Goal: Information Seeking & Learning: Learn about a topic

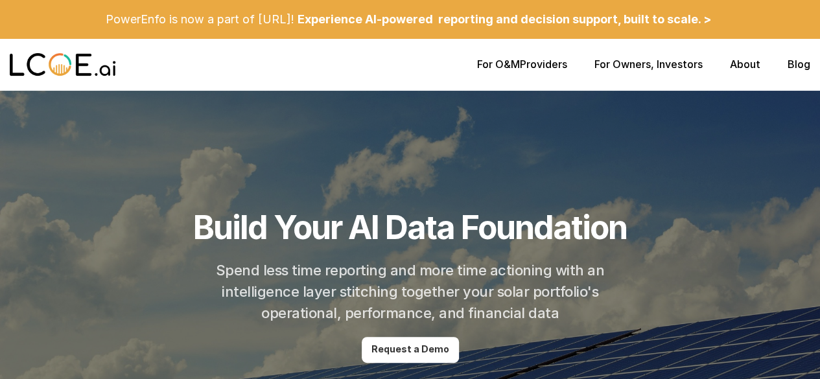
click at [78, 66] on img at bounding box center [63, 65] width 106 height 26
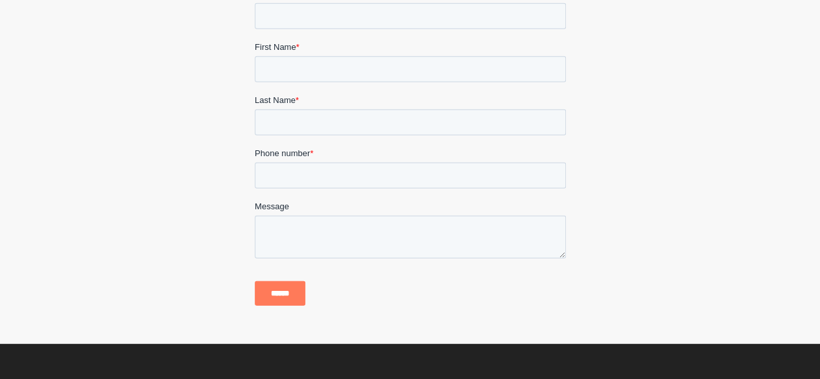
scroll to position [1610, 0]
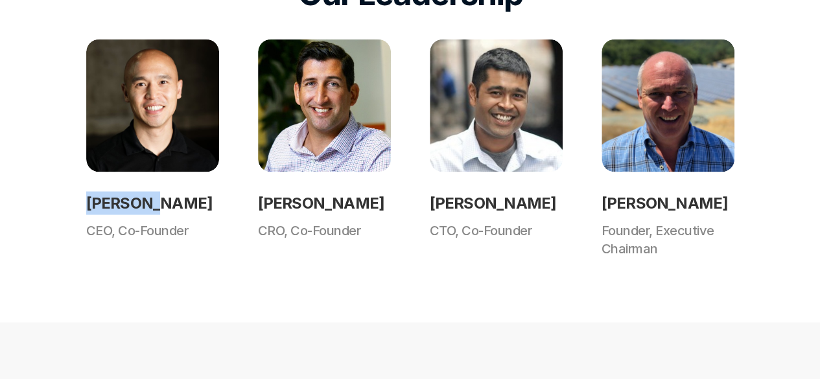
drag, startPoint x: 84, startPoint y: 202, endPoint x: 152, endPoint y: 206, distance: 68.2
click at [152, 206] on div "Our Leadership Daryl Lu CEO, Co-Founder John Molesphini CRO, Co-Founder Tejus P…" at bounding box center [410, 115] width 820 height 413
copy h2 "Daryl Lu"
drag, startPoint x: 249, startPoint y: 200, endPoint x: 381, endPoint y: 199, distance: 132.3
click at [381, 199] on div "Daryl Lu CEO, Co-Founder John Molesphini CRO, Co-Founder Tejus Parikh CTO, Co-F…" at bounding box center [410, 148] width 649 height 219
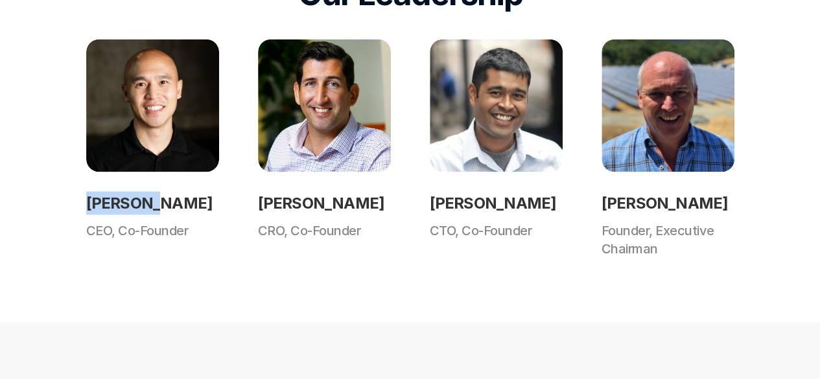
copy h2 "[PERSON_NAME]"
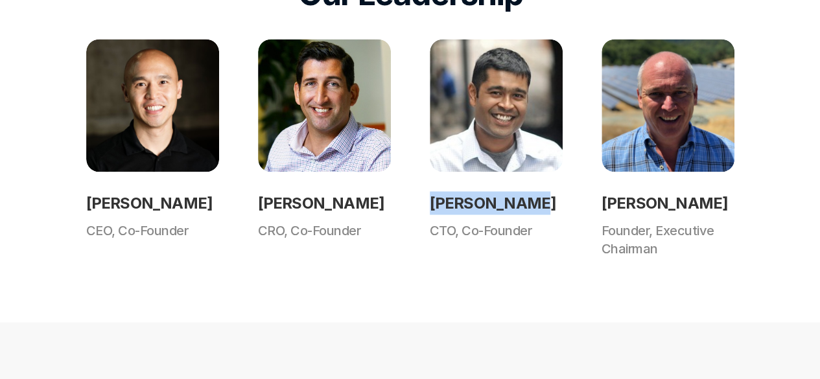
drag, startPoint x: 446, startPoint y: 202, endPoint x: 519, endPoint y: 198, distance: 73.4
click at [519, 198] on div "Daryl Lu CEO, Co-Founder John Molesphini CRO, Co-Founder Tejus Parikh CTO, Co-F…" at bounding box center [410, 148] width 649 height 219
copy h2 "[PERSON_NAME]"
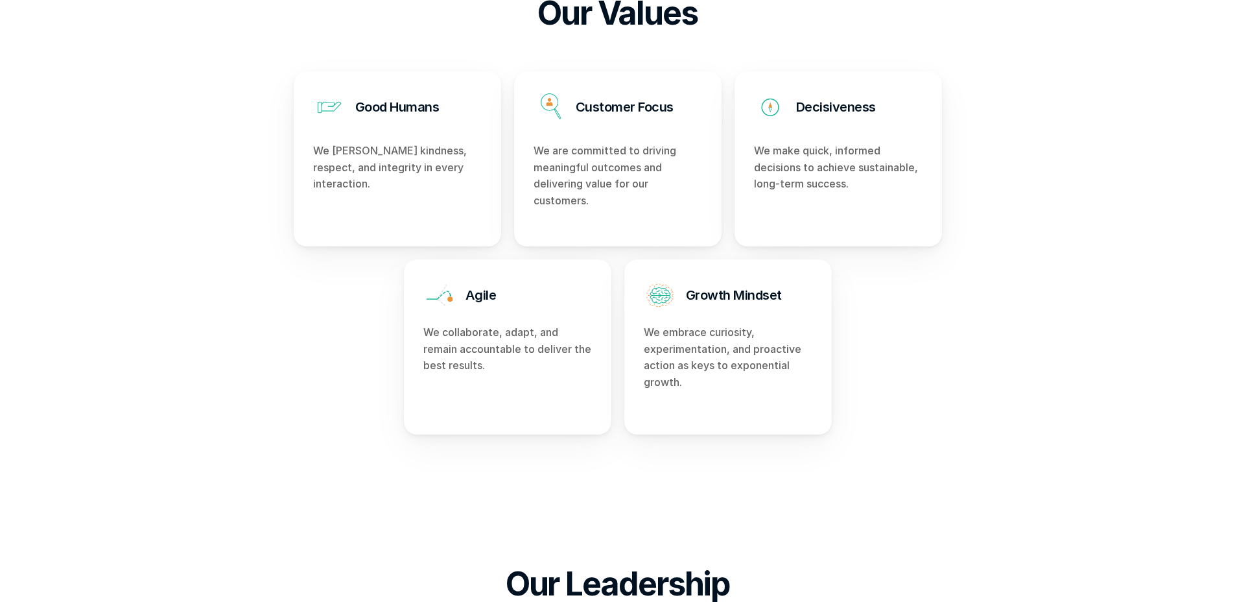
scroll to position [519, 0]
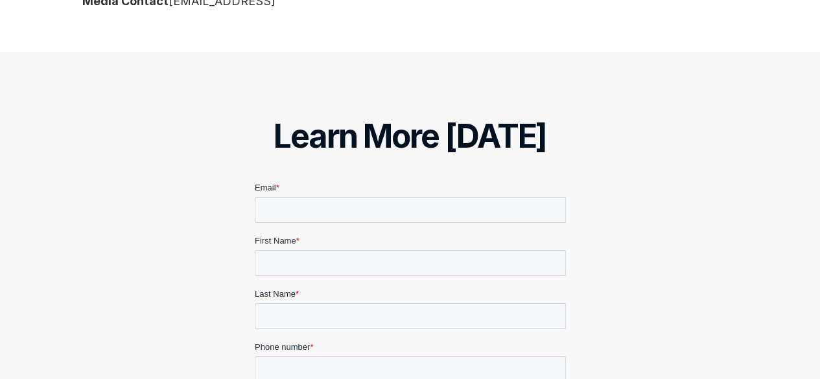
scroll to position [1881, 0]
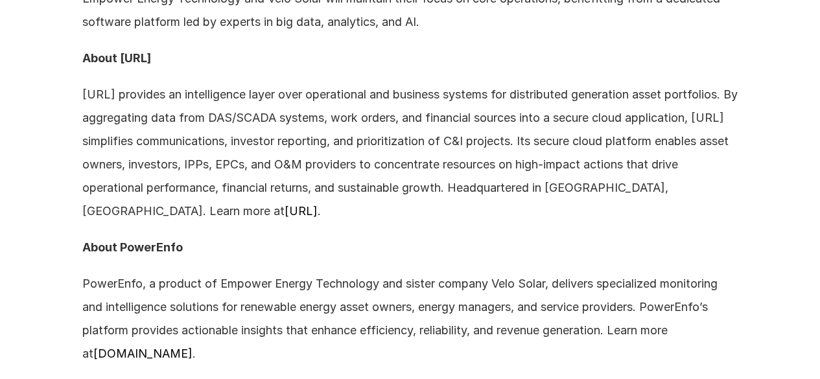
drag, startPoint x: 75, startPoint y: 353, endPoint x: 201, endPoint y: 350, distance: 125.9
copy link "[DOMAIN_NAME]"
click at [294, 221] on p "LCOE.ai provides an intelligence layer over operational and business systems fo…" at bounding box center [410, 153] width 656 height 140
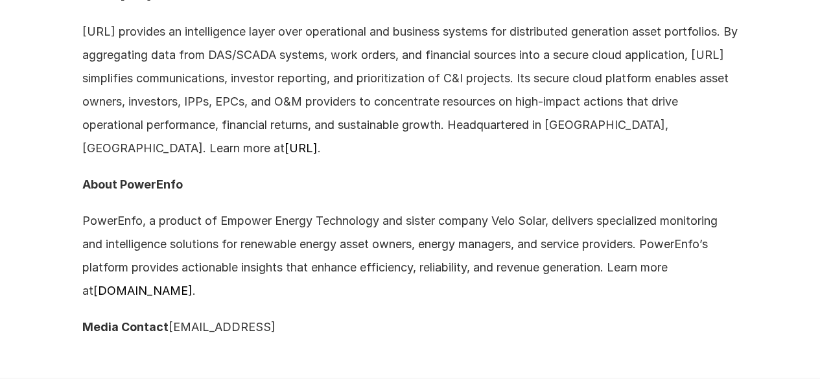
scroll to position [1961, 0]
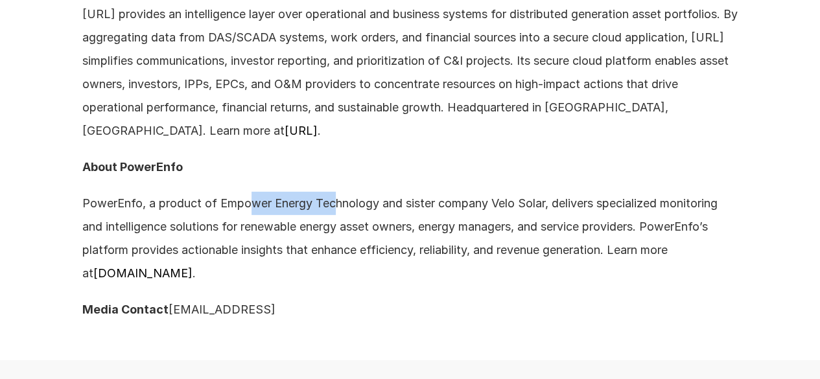
drag, startPoint x: 294, startPoint y: 207, endPoint x: 336, endPoint y: 207, distance: 41.5
click at [336, 207] on p "PowerEnfo, a product of Empower Energy Technology and sister company Velo Solar…" at bounding box center [410, 238] width 656 height 93
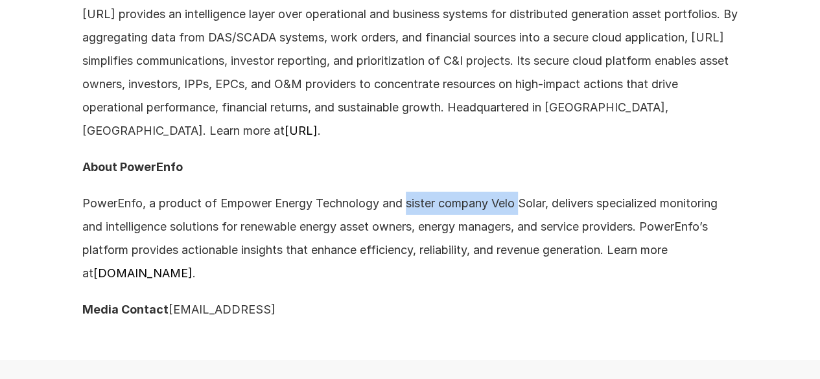
drag, startPoint x: 410, startPoint y: 202, endPoint x: 523, endPoint y: 204, distance: 113.5
click at [523, 204] on p "PowerEnfo, a product of Empower Energy Technology and sister company Velo Solar…" at bounding box center [410, 238] width 656 height 93
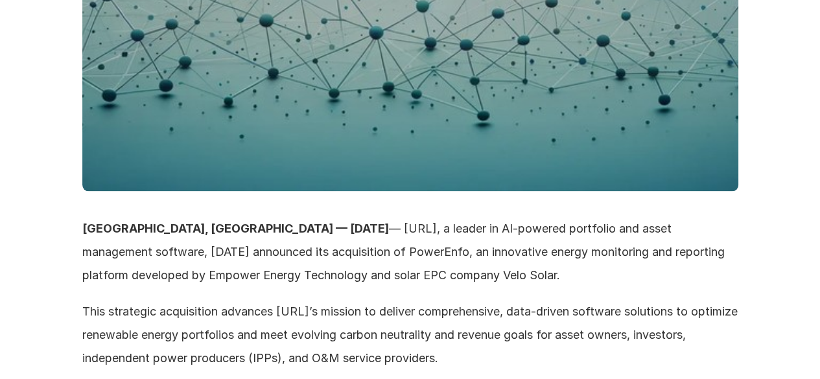
scroll to position [729, 0]
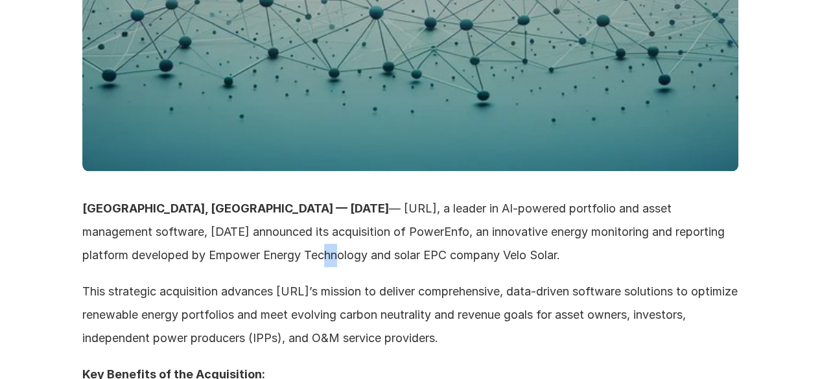
drag, startPoint x: 185, startPoint y: 250, endPoint x: 235, endPoint y: 254, distance: 50.1
click at [202, 250] on p "ATLANTA, GA — April 15, 2025 — LCOE.ai, a leader in AI-powered portfolio and as…" at bounding box center [410, 232] width 656 height 70
drag, startPoint x: 254, startPoint y: 254, endPoint x: 280, endPoint y: 254, distance: 25.9
click at [279, 254] on p "ATLANTA, GA — April 15, 2025 — LCOE.ai, a leader in AI-powered portfolio and as…" at bounding box center [410, 232] width 656 height 70
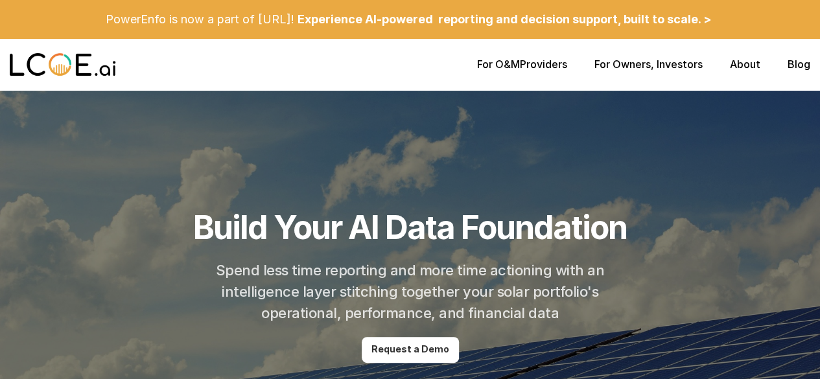
drag, startPoint x: 826, startPoint y: 28, endPoint x: 732, endPoint y: 326, distance: 313.0
click at [754, 54] on div "For O&M Providers For Owners , Investors About Blog" at bounding box center [410, 65] width 820 height 52
click at [748, 68] on link "About" at bounding box center [745, 64] width 30 height 13
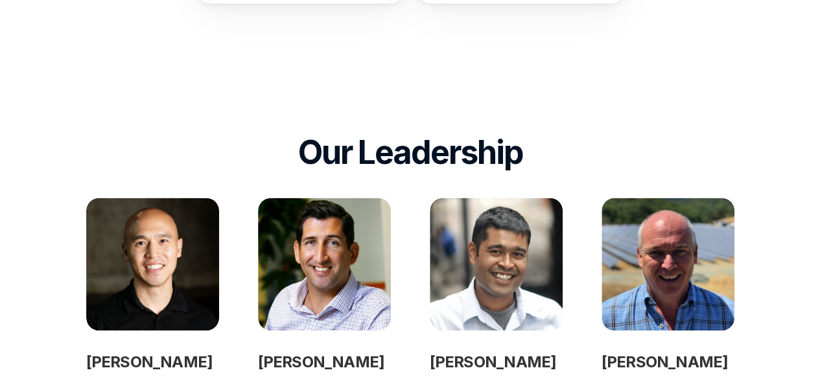
scroll to position [1038, 0]
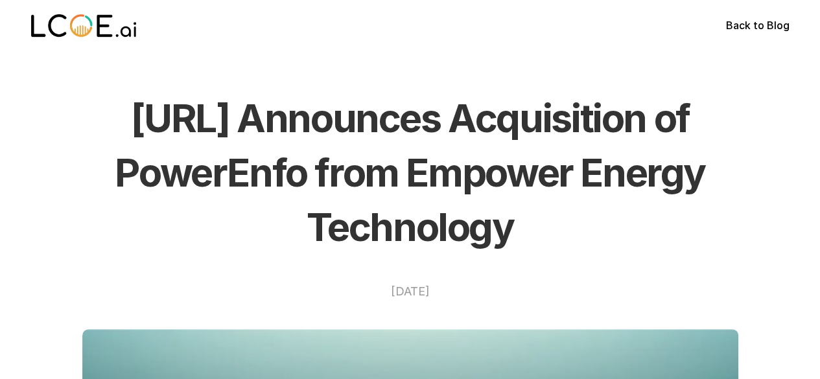
drag, startPoint x: 110, startPoint y: 116, endPoint x: 526, endPoint y: 224, distance: 430.2
click at [526, 224] on h1 "LCOE.ai Announces Acquisition of PowerEnfo from Empower Energy Technology" at bounding box center [410, 172] width 656 height 163
copy h1 "LCOE.ai Announces Acquisition of PowerEnfo from Empower Energy Technology"
click at [516, 124] on h1 "LCOE.ai Announces Acquisition of PowerEnfo from Empower Energy Technology" at bounding box center [410, 172] width 656 height 163
